Goal: Navigation & Orientation: Understand site structure

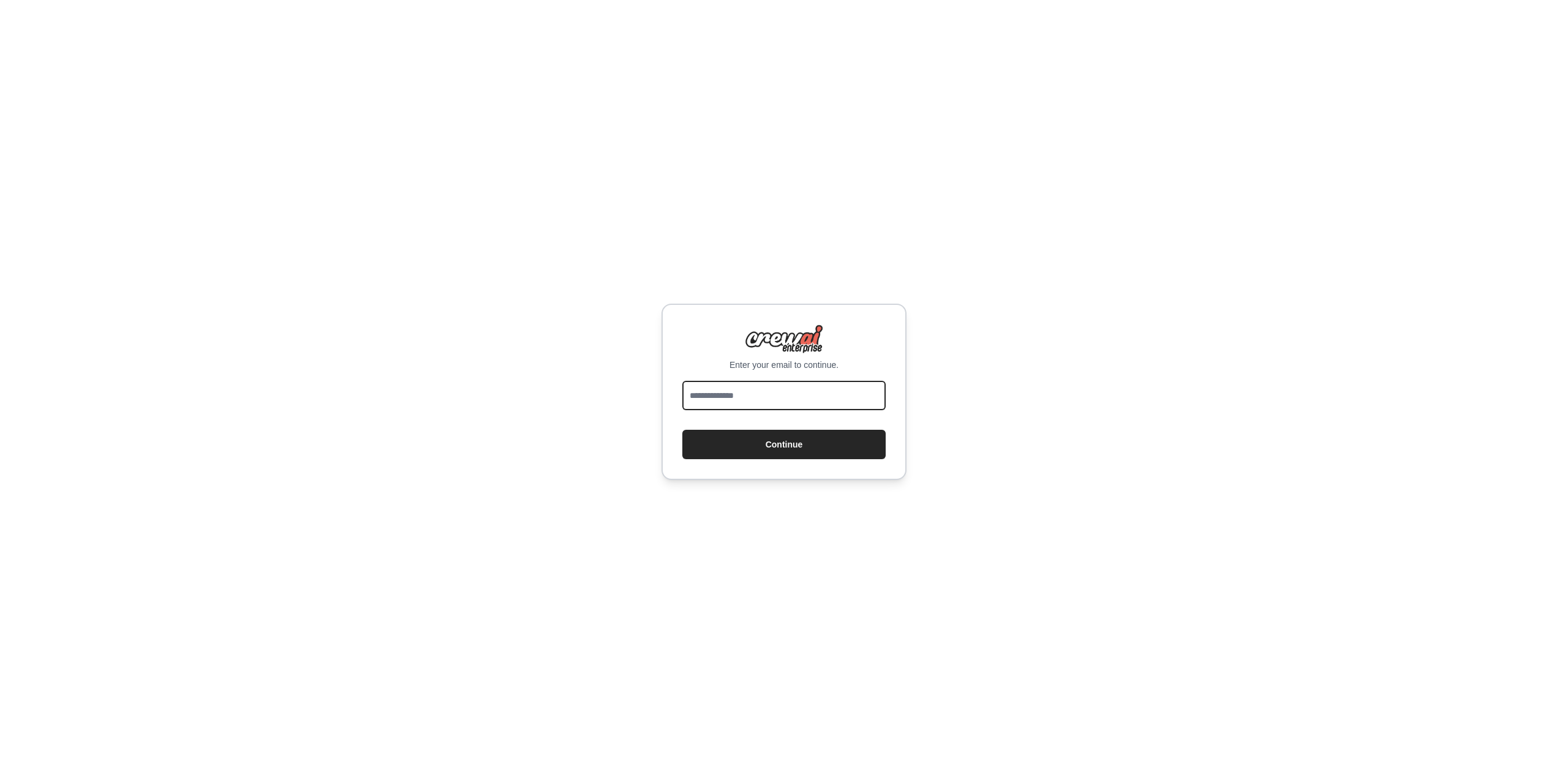
click at [733, 394] on input "email" at bounding box center [784, 395] width 203 height 30
type input "**********"
click at [771, 445] on button "Continue" at bounding box center [784, 445] width 203 height 30
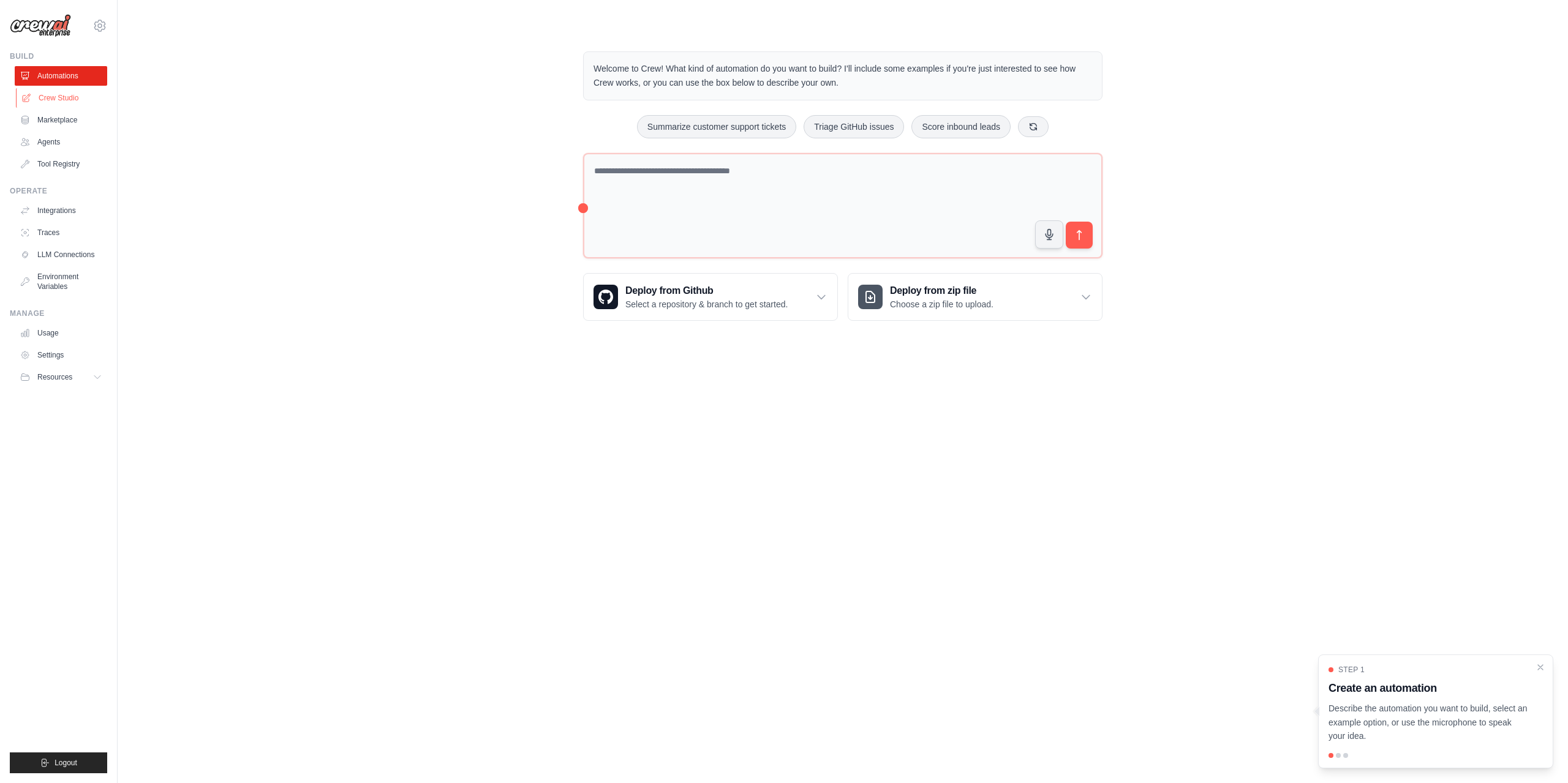
click at [67, 102] on link "Crew Studio" at bounding box center [62, 98] width 92 height 20
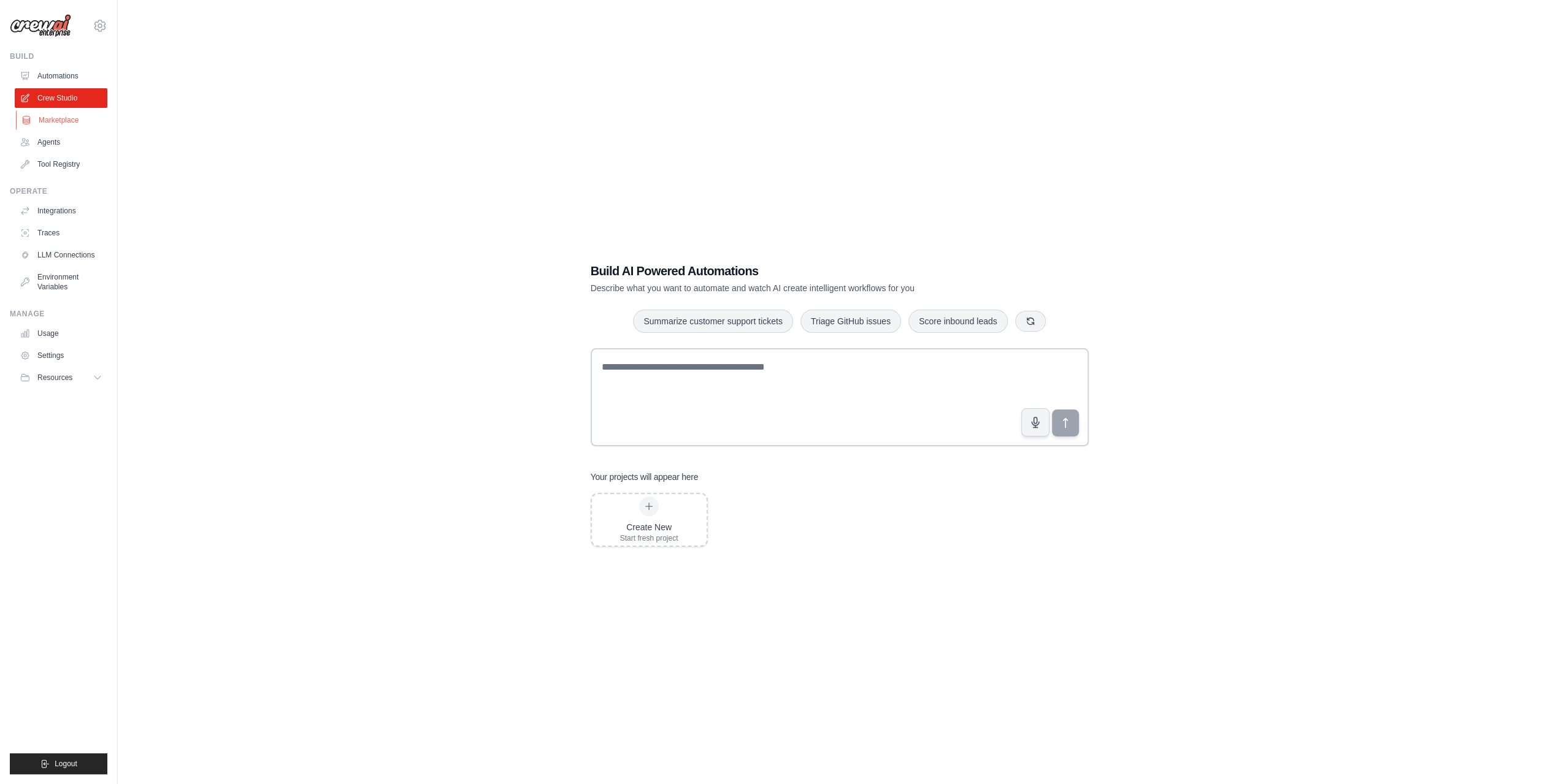
click at [57, 123] on link "Marketplace" at bounding box center [62, 120] width 92 height 20
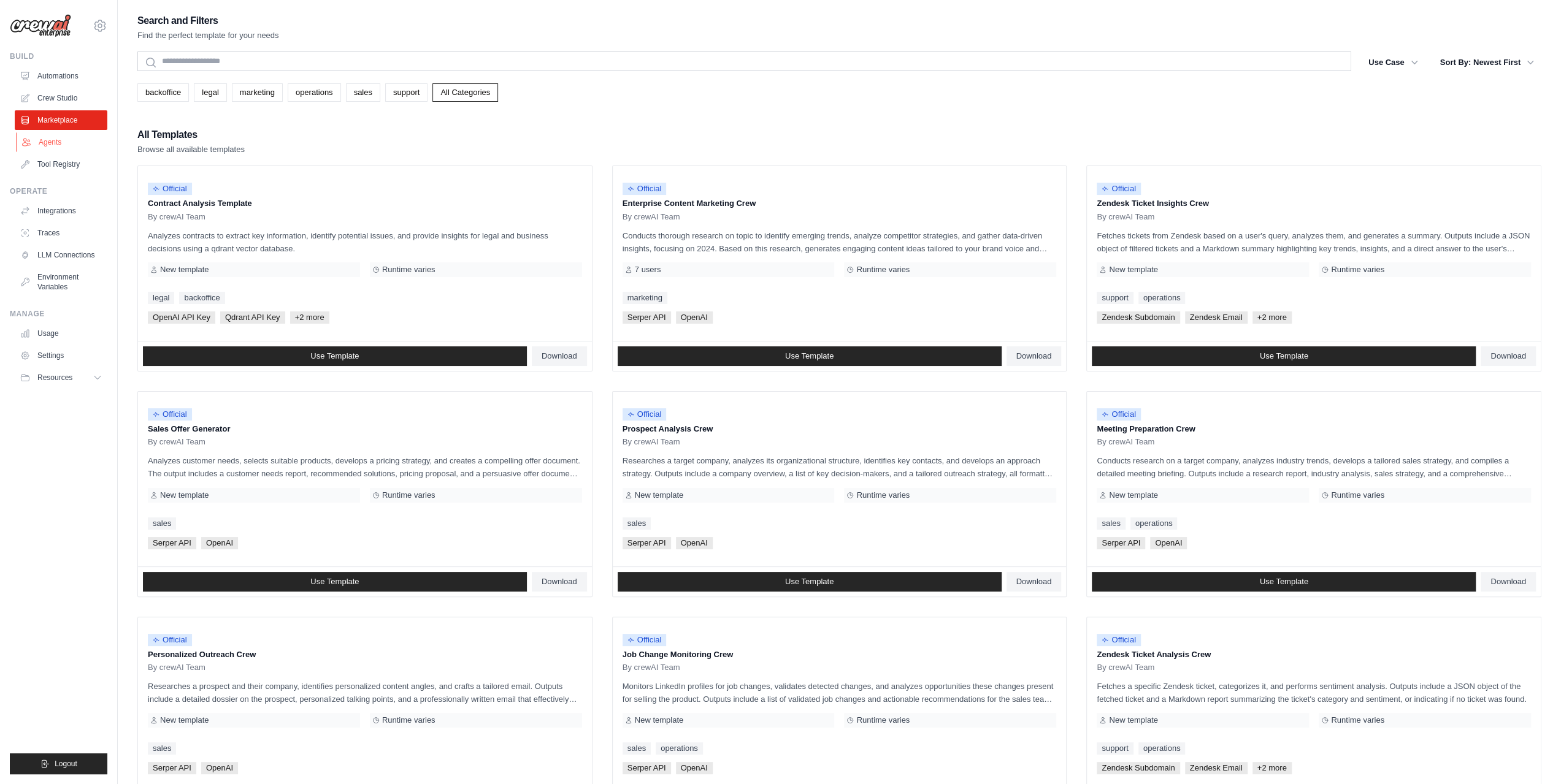
click at [49, 147] on link "Agents" at bounding box center [62, 143] width 92 height 20
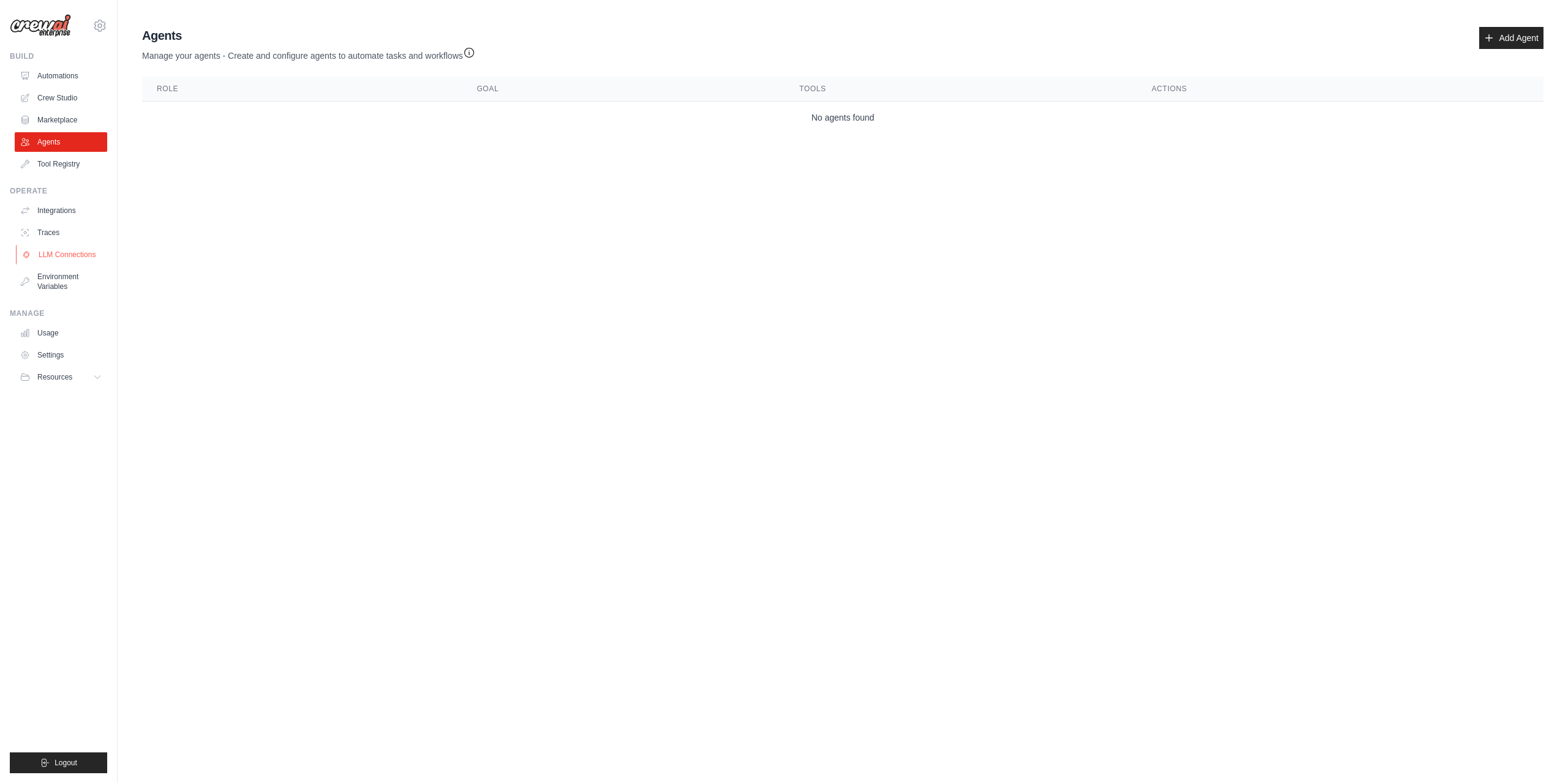
click at [66, 253] on link "LLM Connections" at bounding box center [62, 254] width 92 height 20
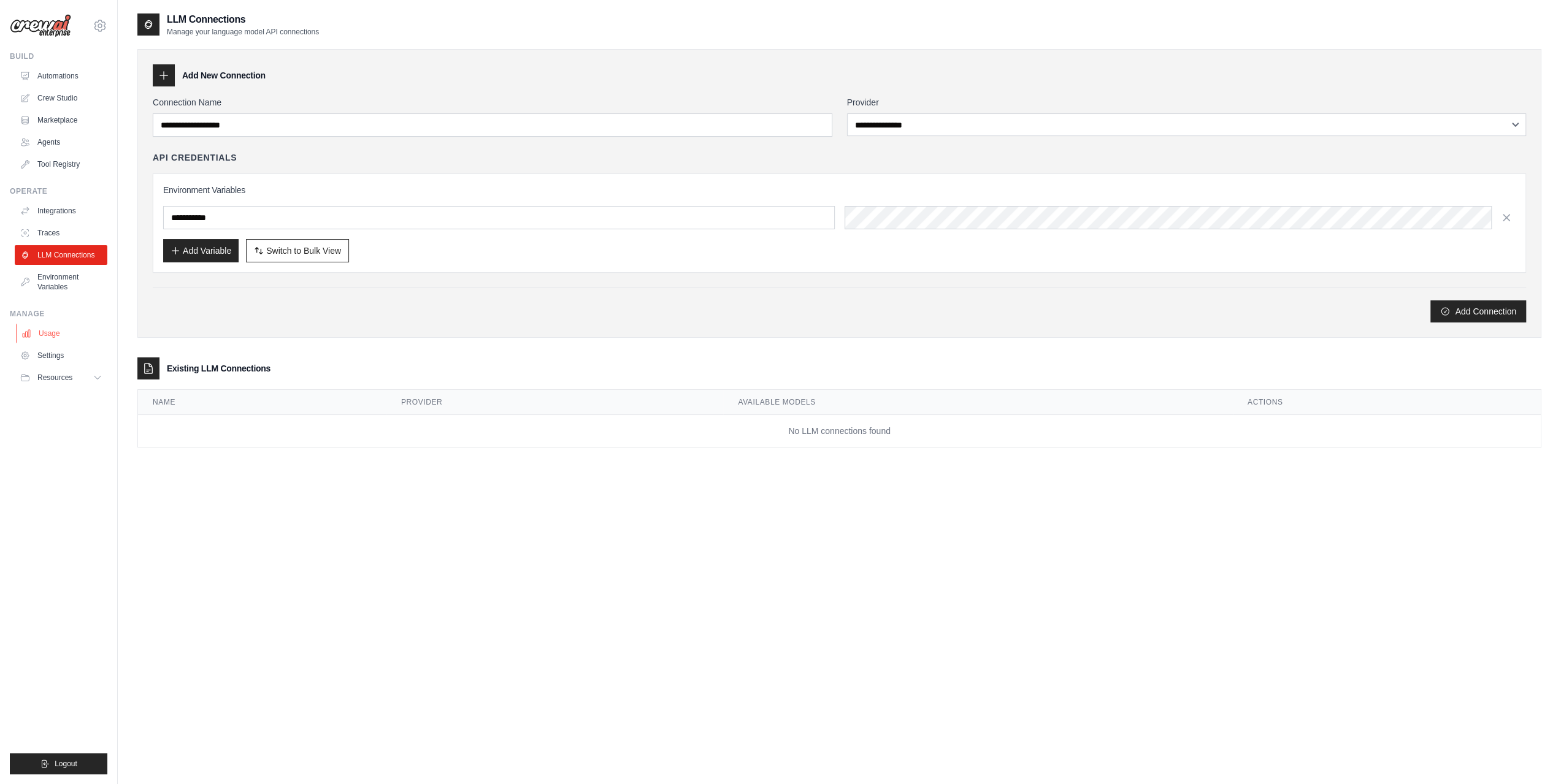
click at [55, 332] on link "Usage" at bounding box center [62, 334] width 92 height 20
